Goal: Task Accomplishment & Management: Manage account settings

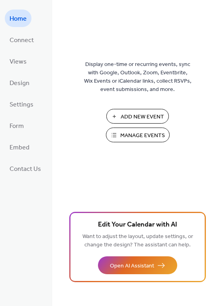
click at [116, 134] on button "Manage Events" at bounding box center [138, 135] width 64 height 15
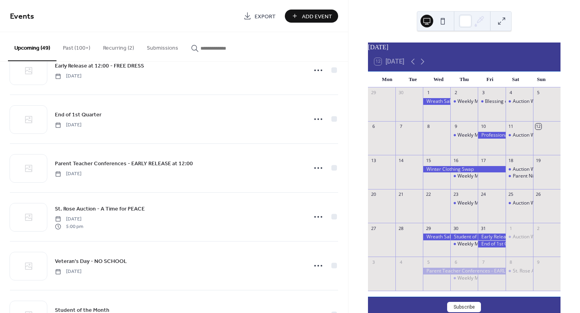
scroll to position [224, 0]
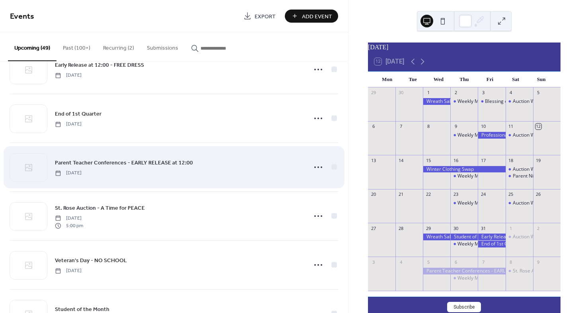
click at [215, 174] on div "Parent Teacher Conferences - EARLY RELEASE at 12:00 Wednesday, November 5, 2025" at bounding box center [178, 167] width 247 height 18
click at [318, 168] on icon at bounding box center [318, 167] width 13 height 13
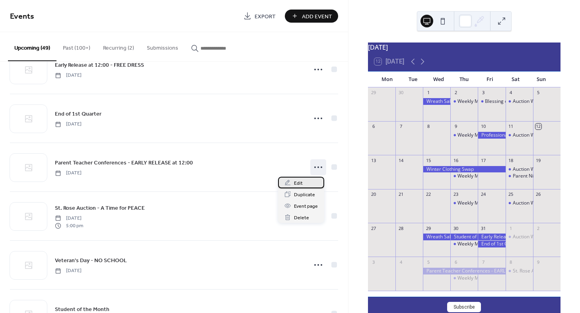
click at [305, 180] on div "Edit" at bounding box center [301, 183] width 46 height 12
